Goal: Transaction & Acquisition: Download file/media

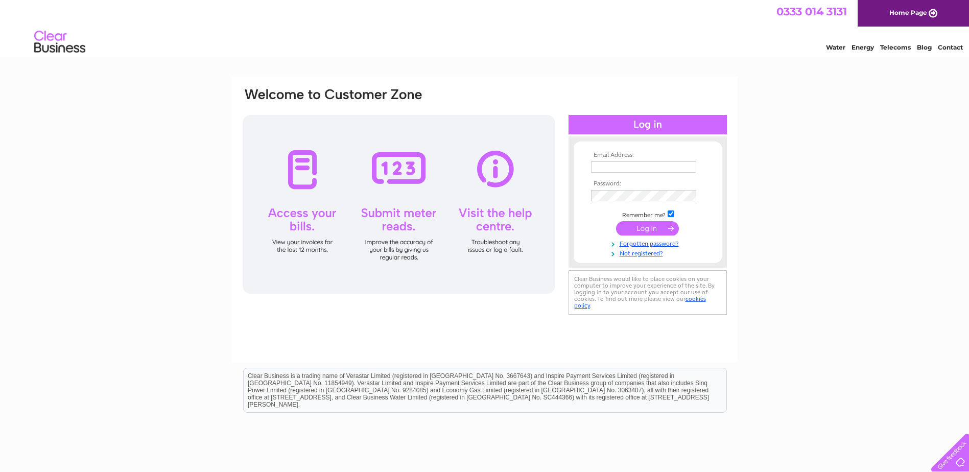
type input "[EMAIL_ADDRESS][DOMAIN_NAME]"
click at [644, 230] on input "submit" at bounding box center [647, 228] width 63 height 14
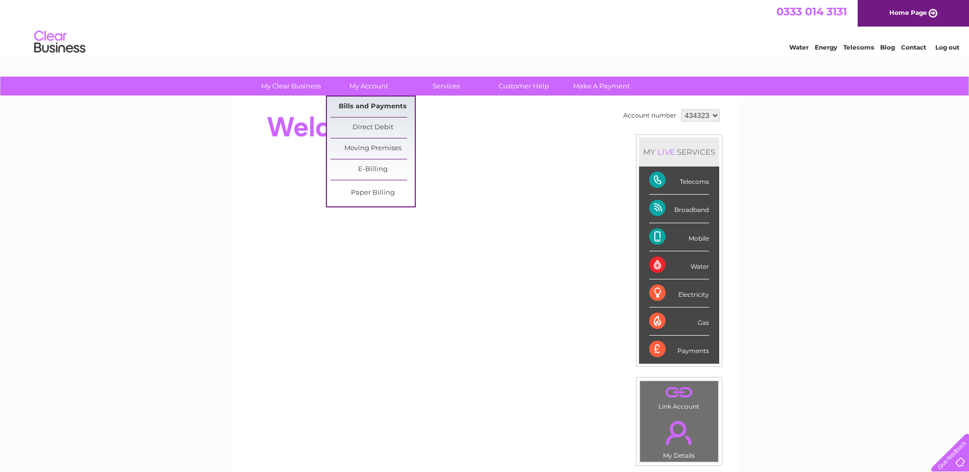
click at [359, 103] on link "Bills and Payments" at bounding box center [373, 107] width 84 height 20
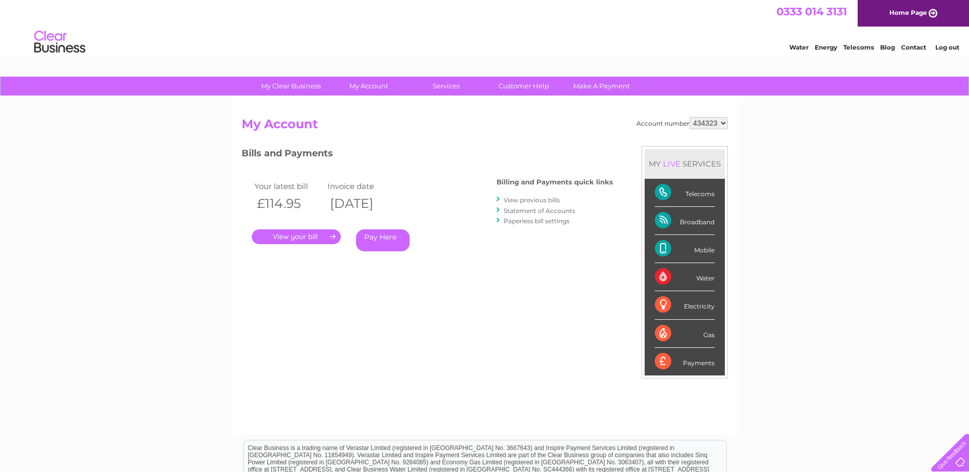
click at [528, 200] on link "View previous bills" at bounding box center [532, 200] width 56 height 8
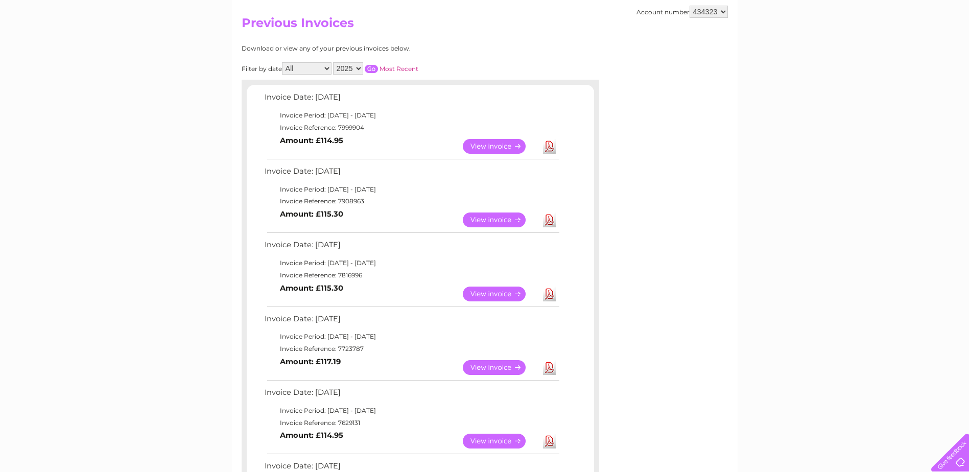
scroll to position [102, 0]
click at [506, 370] on link "View" at bounding box center [500, 366] width 75 height 15
click at [550, 368] on link "Download" at bounding box center [549, 366] width 13 height 15
click at [547, 293] on link "Download" at bounding box center [549, 293] width 13 height 15
click at [547, 220] on link "Download" at bounding box center [549, 219] width 13 height 15
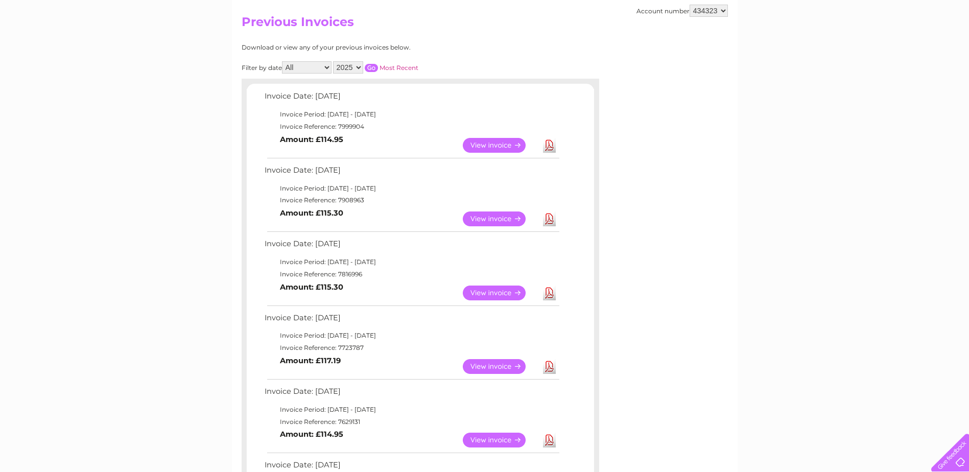
drag, startPoint x: 258, startPoint y: 273, endPoint x: 239, endPoint y: 275, distance: 19.0
click at [258, 273] on div "Invoice Date: [DATE] Invoice Period: [DATE] - [DATE] Invoice Reference: 7999904…" at bounding box center [420, 381] width 347 height 585
click at [549, 368] on link "Download" at bounding box center [549, 366] width 13 height 15
click at [823, 317] on div "My Clear Business Login Details My Details My Preferences Link Account My Accou…" at bounding box center [484, 438] width 969 height 928
click at [549, 293] on link "Download" at bounding box center [549, 293] width 13 height 15
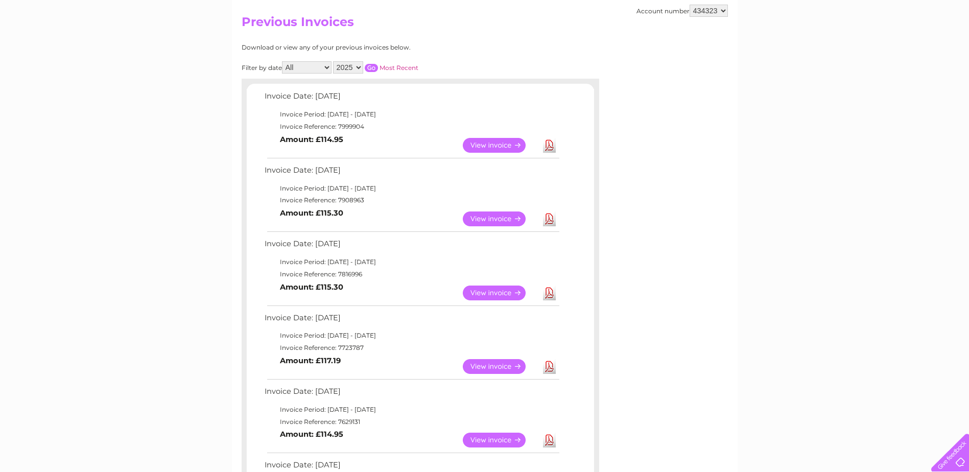
click at [548, 217] on link "Download" at bounding box center [549, 219] width 13 height 15
